Goal: Information Seeking & Learning: Find specific fact

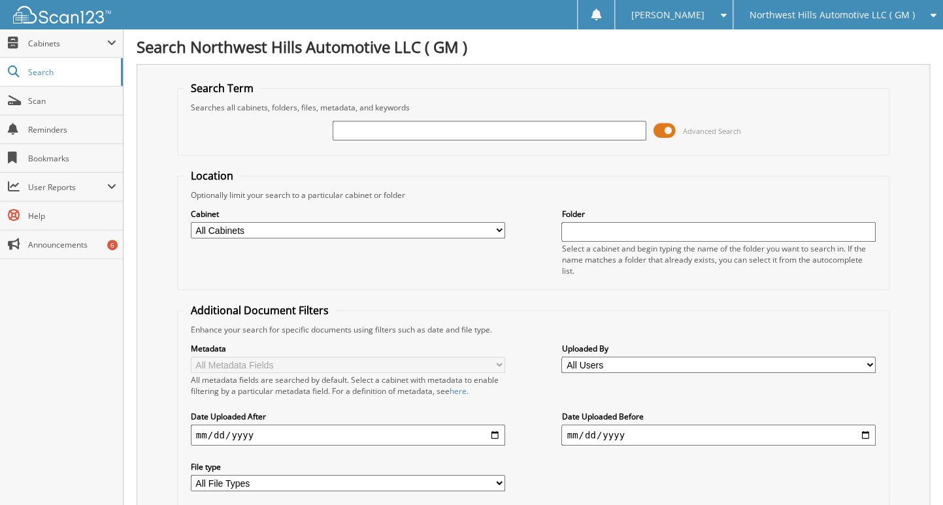
click at [838, 14] on span "Northwest Hills Automotive LLC ( GM )" at bounding box center [831, 15] width 165 height 8
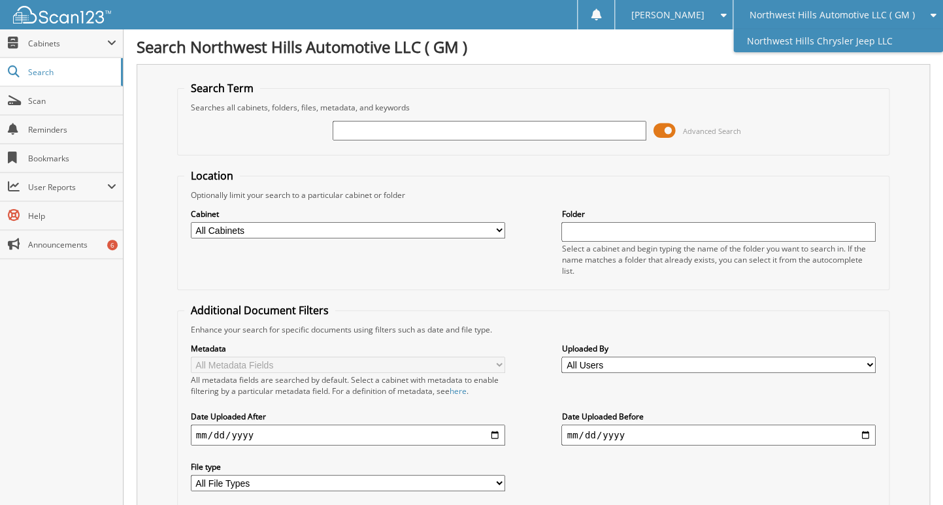
click at [841, 46] on link "Northwest Hills Chrysler Jeep LLC" at bounding box center [838, 40] width 210 height 23
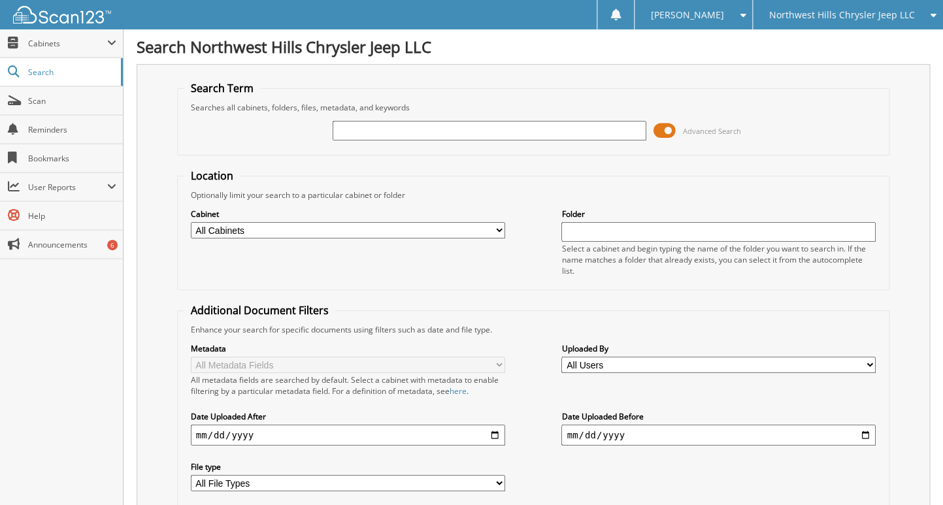
click at [369, 136] on input "text" at bounding box center [489, 131] width 314 height 20
type input "jt24-480"
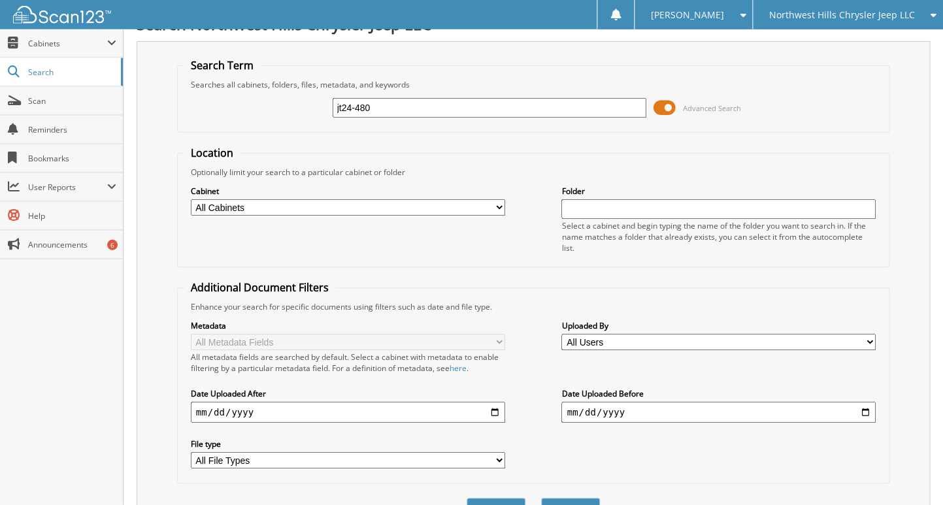
scroll to position [242, 0]
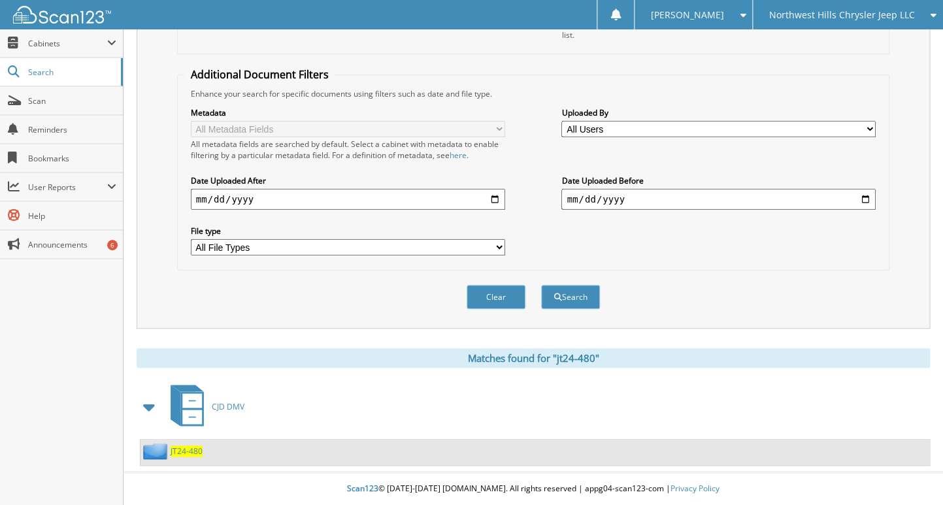
click at [189, 453] on span "JT24-480" at bounding box center [186, 450] width 32 height 11
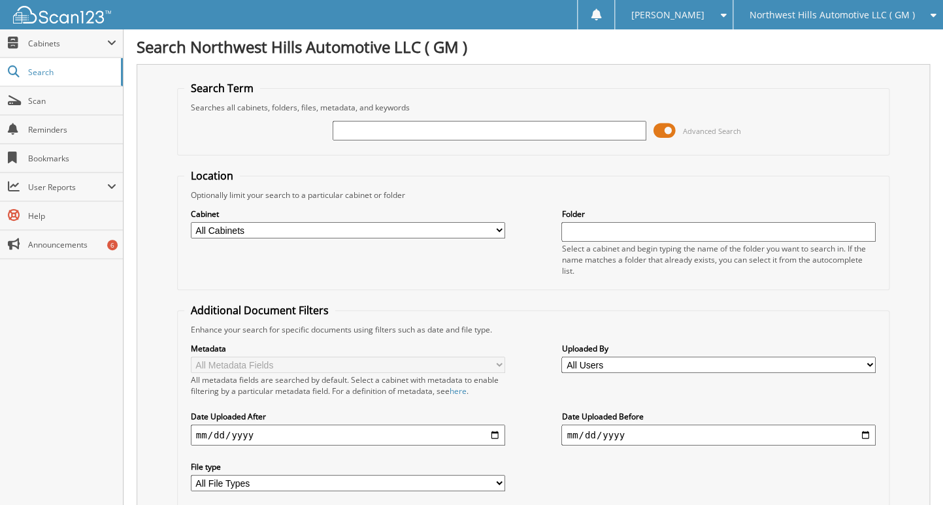
click at [423, 130] on input "text" at bounding box center [489, 131] width 314 height 20
click at [398, 155] on fieldset "Search Term Searches all cabinets, folders, files, metadata, and keywords Advan…" at bounding box center [533, 118] width 713 height 74
click at [425, 133] on input "text" at bounding box center [489, 131] width 314 height 20
click at [391, 139] on input "text" at bounding box center [489, 131] width 314 height 20
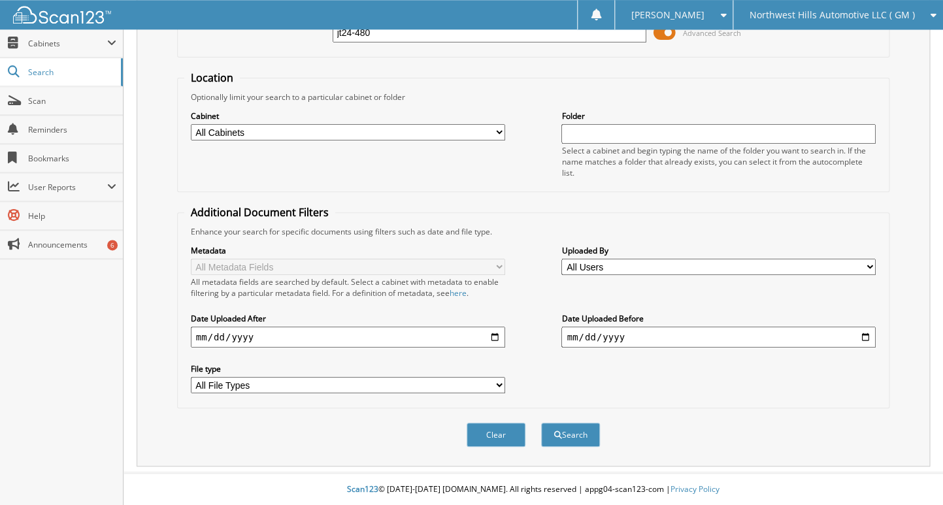
scroll to position [106, 0]
type input "jt24-480"
click at [552, 433] on button "Search" at bounding box center [570, 434] width 59 height 24
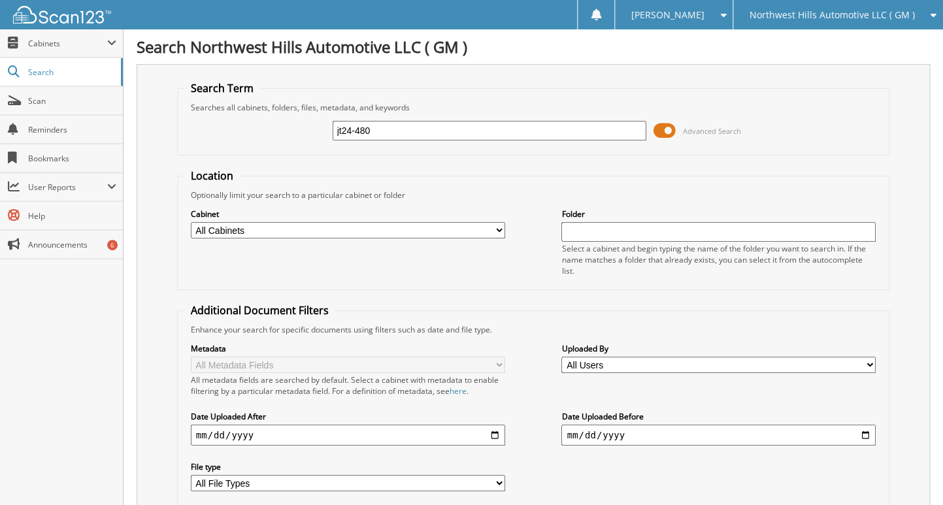
click at [853, 16] on span "Northwest Hills Automotive LLC ( GM )" at bounding box center [831, 15] width 165 height 8
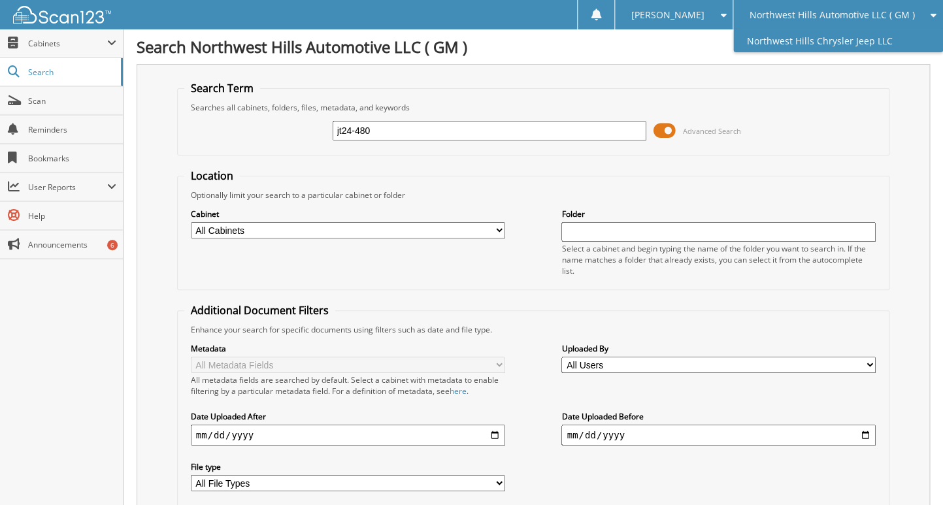
click at [852, 37] on link "Northwest Hills Chrysler Jeep LLC" at bounding box center [838, 40] width 210 height 23
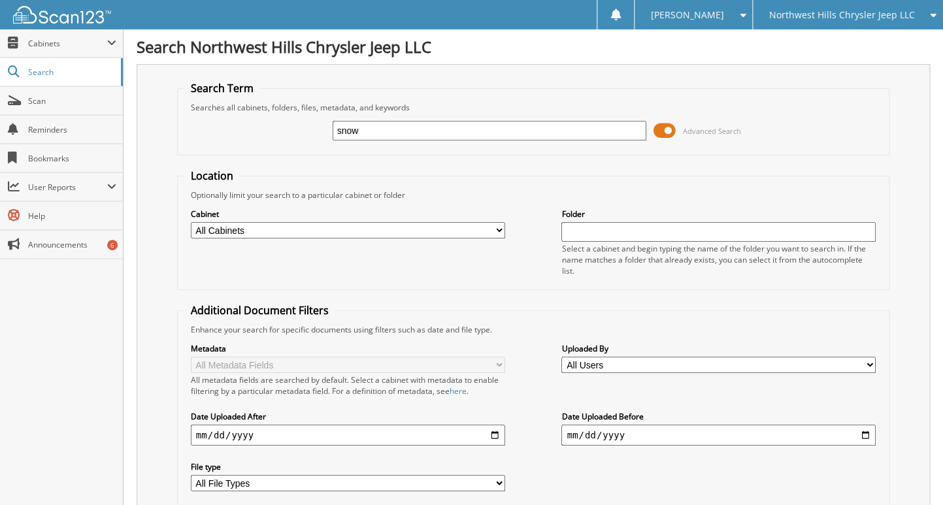
type input "snow"
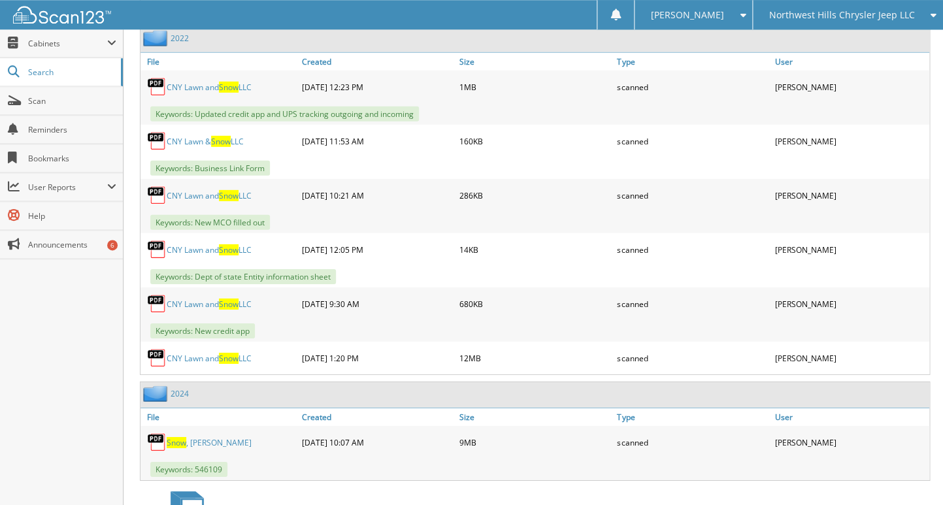
scroll to position [3361, 0]
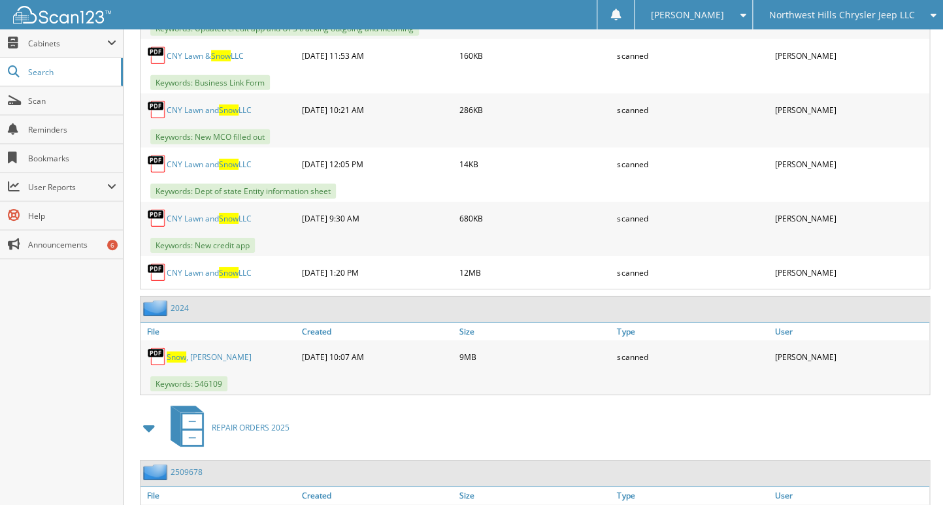
click at [218, 351] on link "Snow , Samantha" at bounding box center [209, 356] width 85 height 11
click at [33, 73] on span "Search" at bounding box center [71, 72] width 86 height 11
